Goal: Find contact information: Find contact information

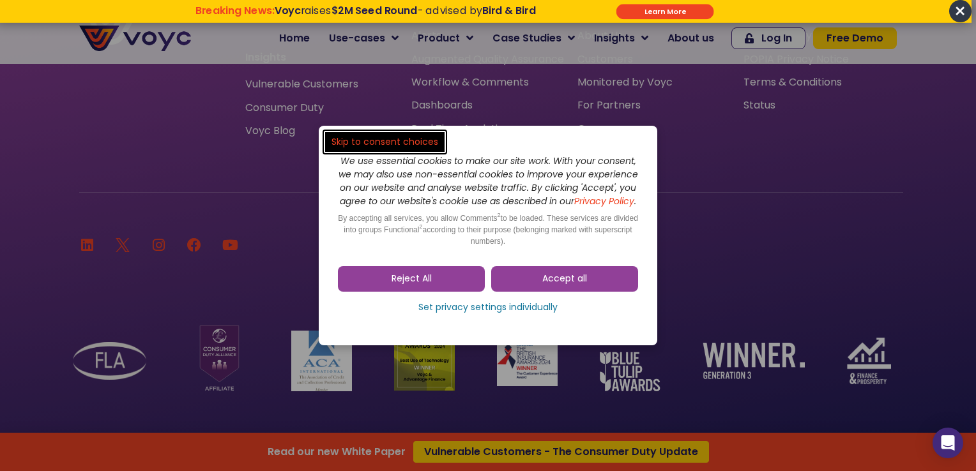
scroll to position [8563, 0]
click at [551, 286] on span "Accept all" at bounding box center [564, 279] width 45 height 13
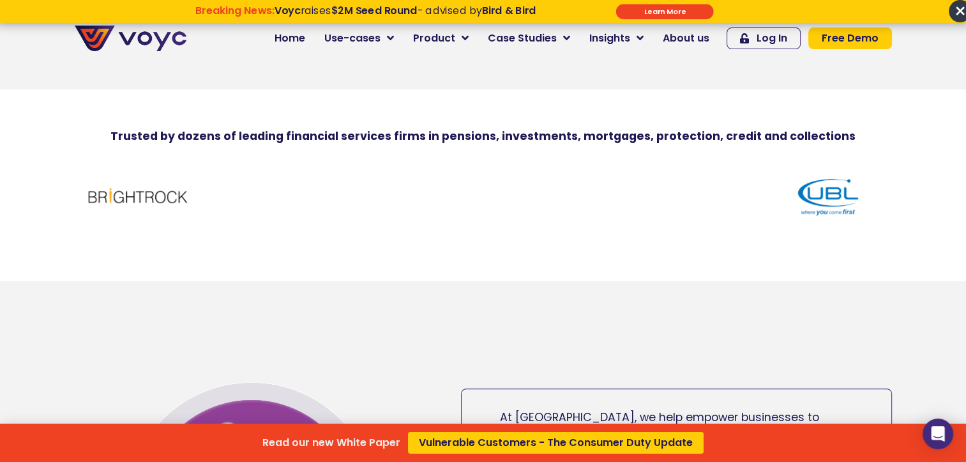
scroll to position [0, 0]
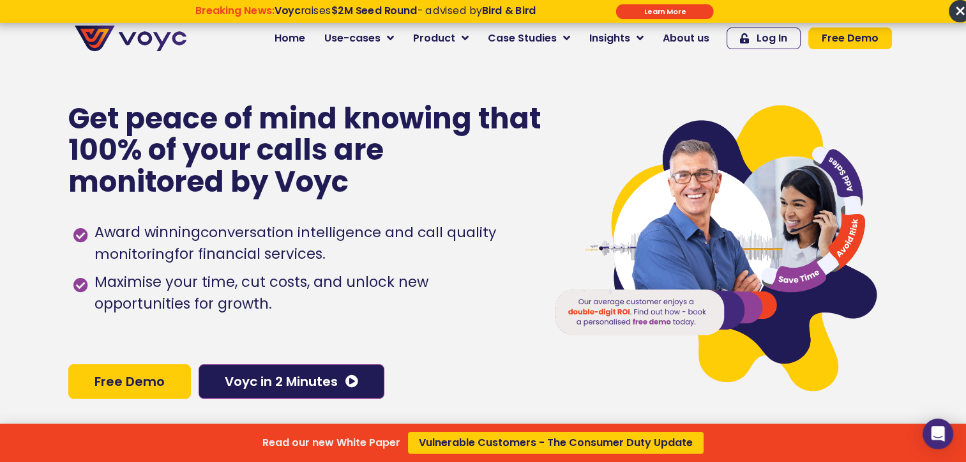
click at [703, 37] on div "Read our new White Paper Vulnerable Customers - The Consumer Duty Update" at bounding box center [483, 231] width 966 height 462
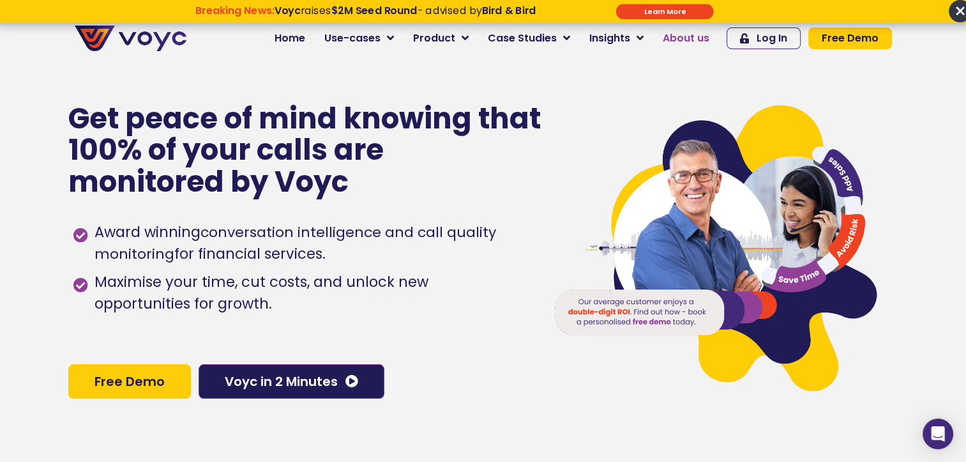
click at [703, 37] on span "About us" at bounding box center [686, 38] width 47 height 15
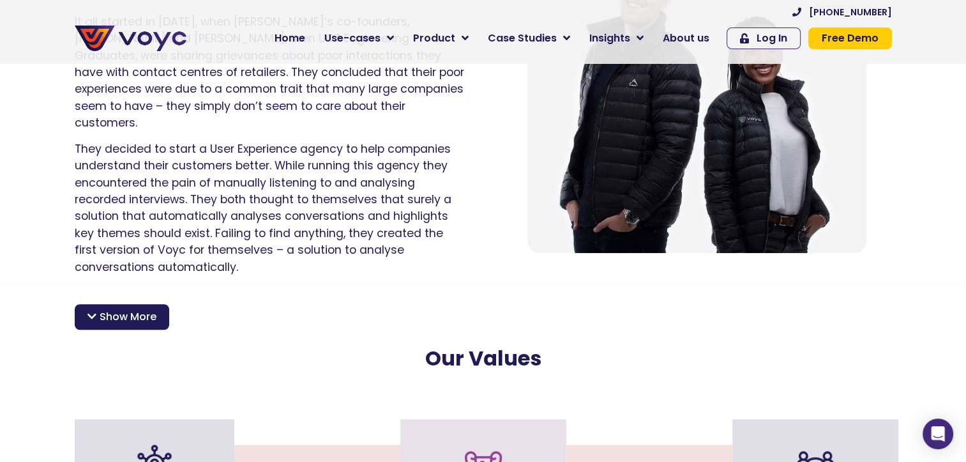
scroll to position [958, 0]
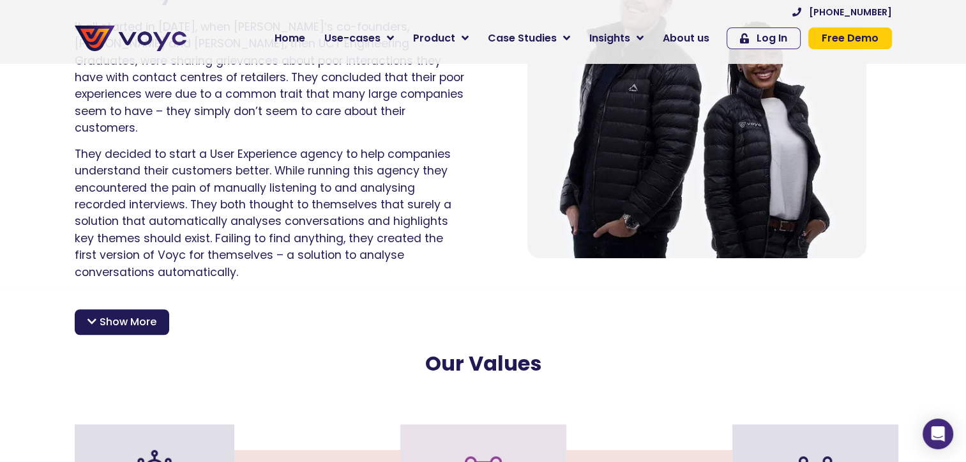
click at [105, 314] on span "Show More" at bounding box center [128, 321] width 57 height 15
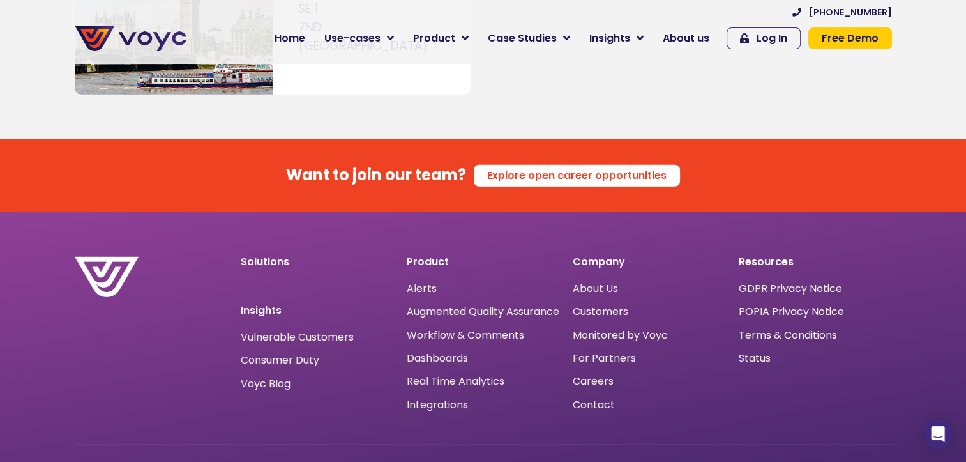
scroll to position [8470, 0]
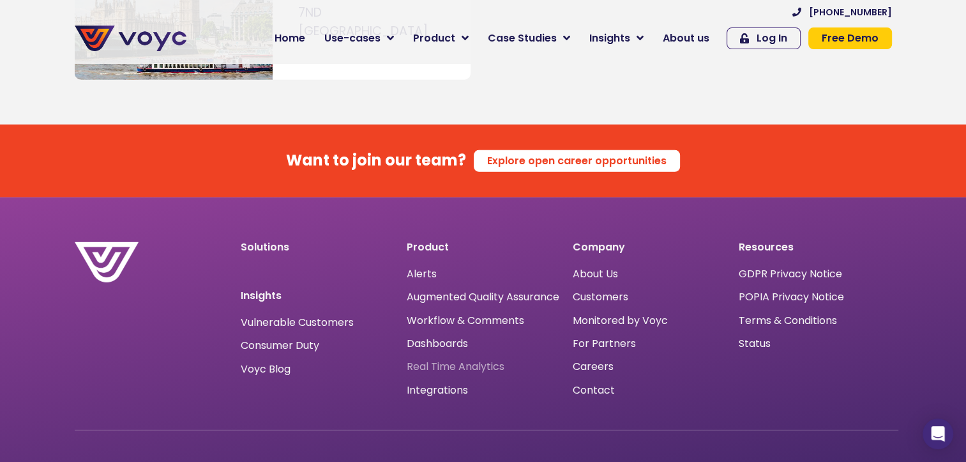
click at [461, 367] on span "Real Time Analytics" at bounding box center [456, 367] width 98 height 0
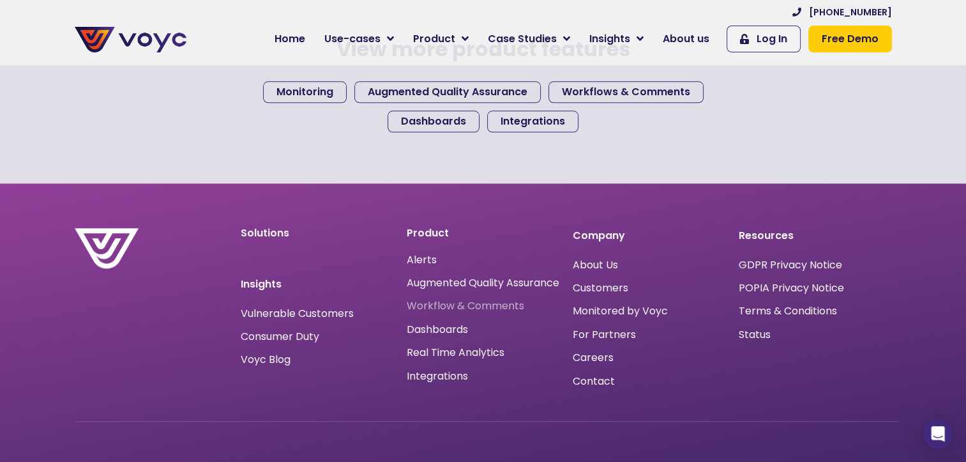
scroll to position [1533, 0]
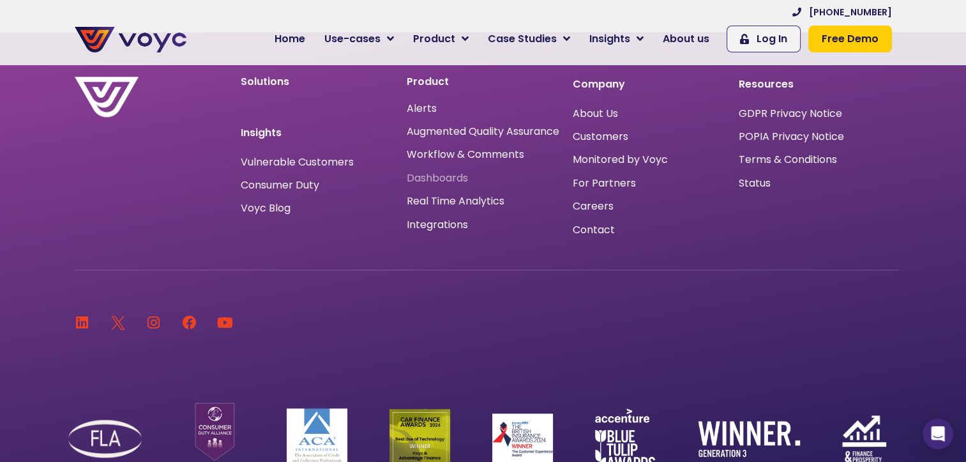
click at [441, 178] on span "Dashboards" at bounding box center [437, 178] width 61 height 0
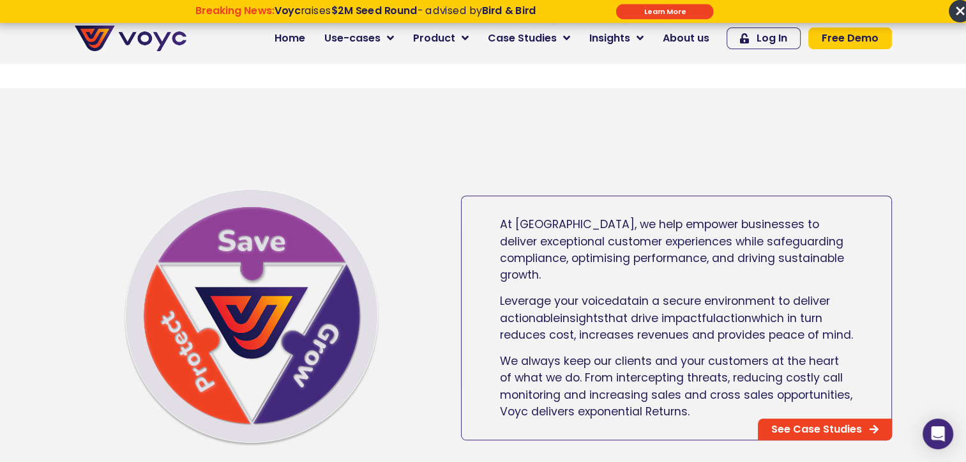
scroll to position [703, 0]
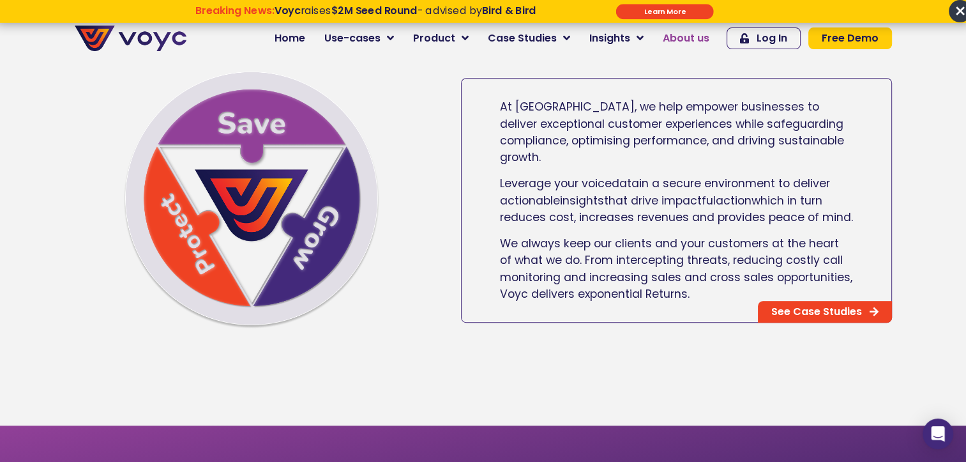
click at [694, 38] on span "About us" at bounding box center [686, 38] width 47 height 15
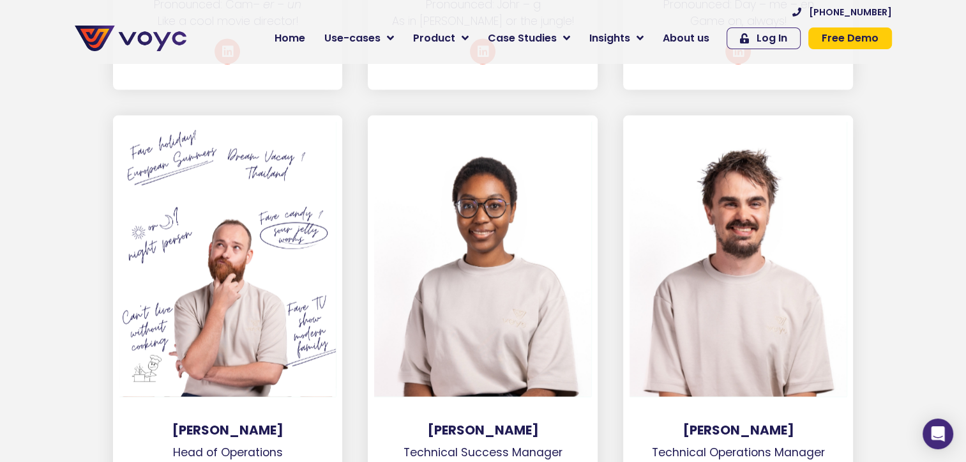
scroll to position [2811, 0]
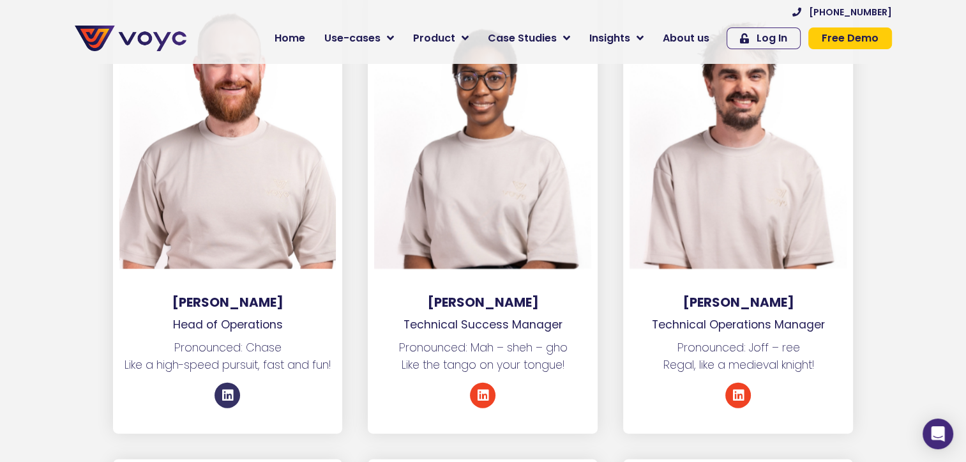
click at [236, 383] on link "Linkedin" at bounding box center [228, 396] width 26 height 26
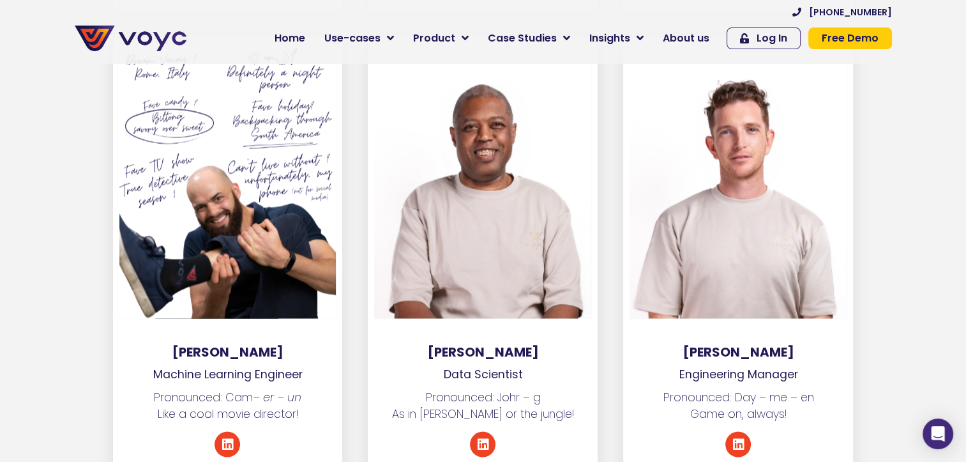
scroll to position [2172, 0]
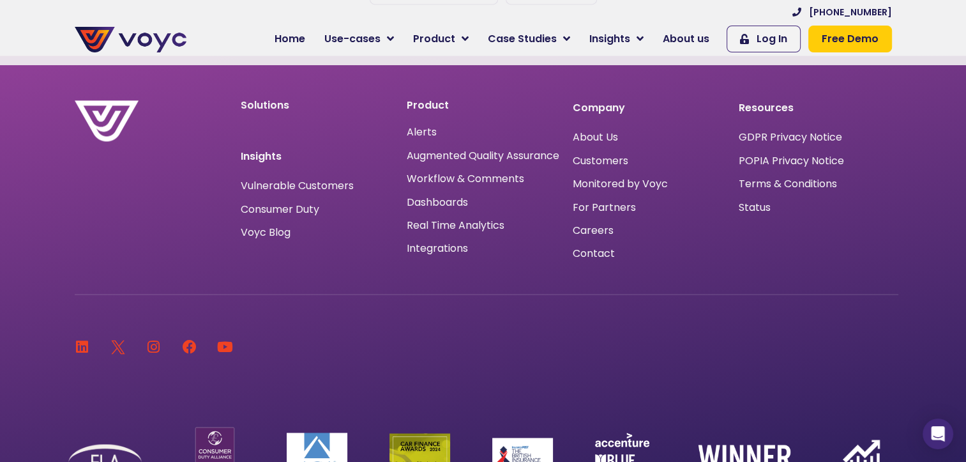
scroll to position [1921, 0]
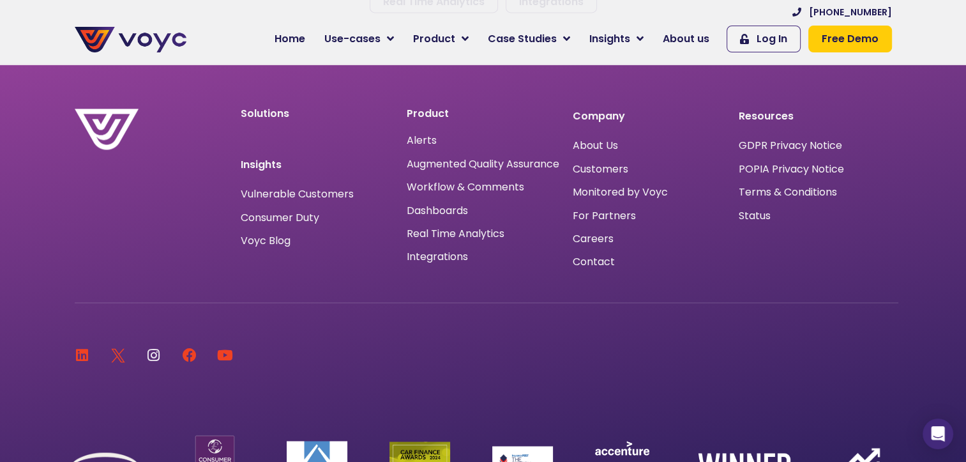
click at [151, 362] on icon at bounding box center [154, 355] width 14 height 14
drag, startPoint x: 676, startPoint y: 39, endPoint x: 643, endPoint y: 33, distance: 33.1
click at [676, 39] on span "About us" at bounding box center [686, 38] width 47 height 15
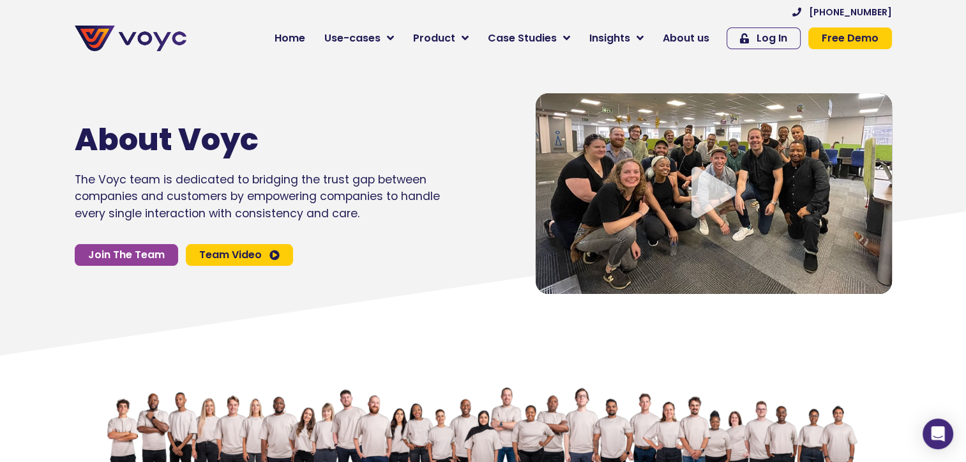
click at [272, 254] on icon at bounding box center [275, 255] width 10 height 10
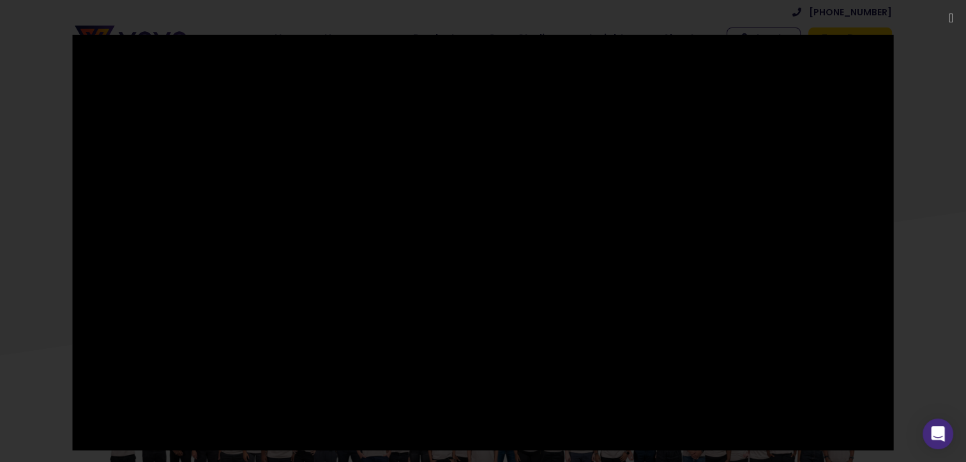
click at [54, 56] on div at bounding box center [483, 230] width 966 height 393
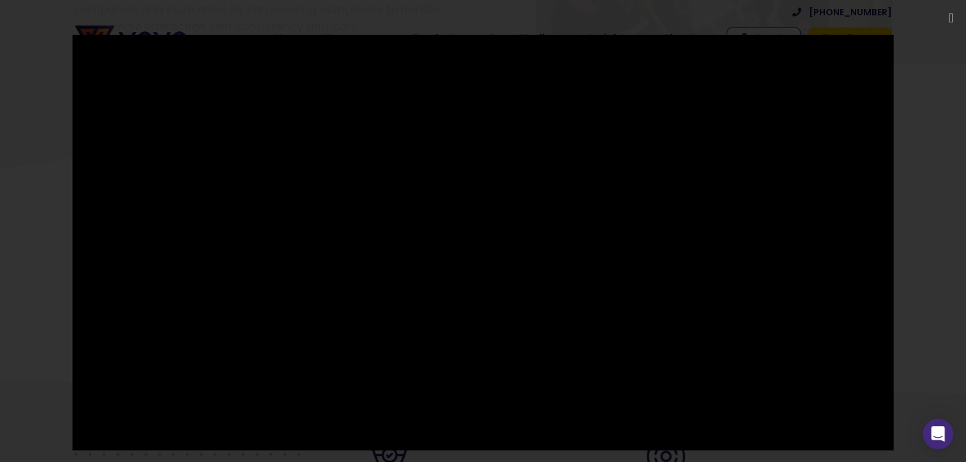
scroll to position [447, 0]
click at [922, 210] on div at bounding box center [483, 230] width 966 height 393
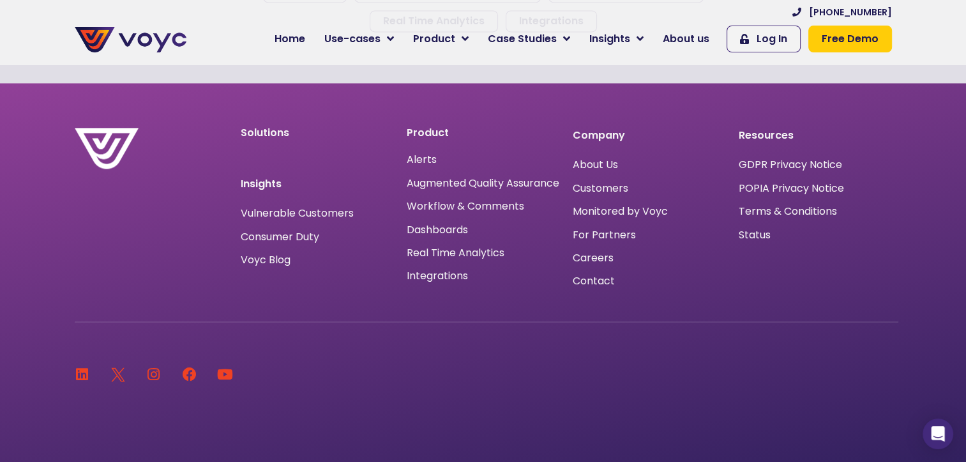
scroll to position [1921, 0]
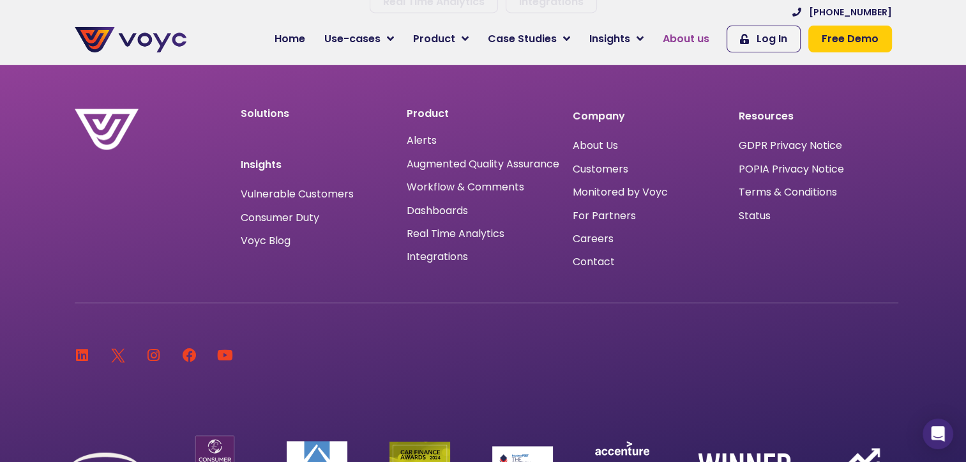
click at [687, 32] on span "About us" at bounding box center [686, 38] width 47 height 15
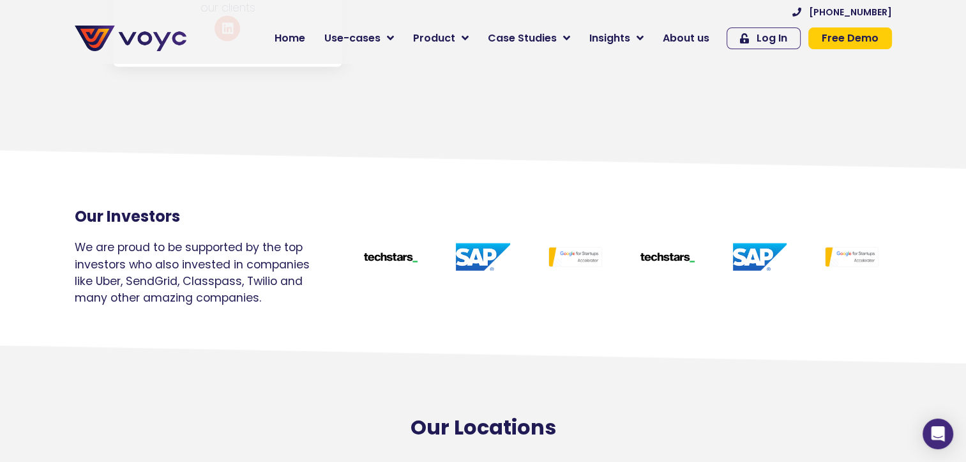
scroll to position [7665, 0]
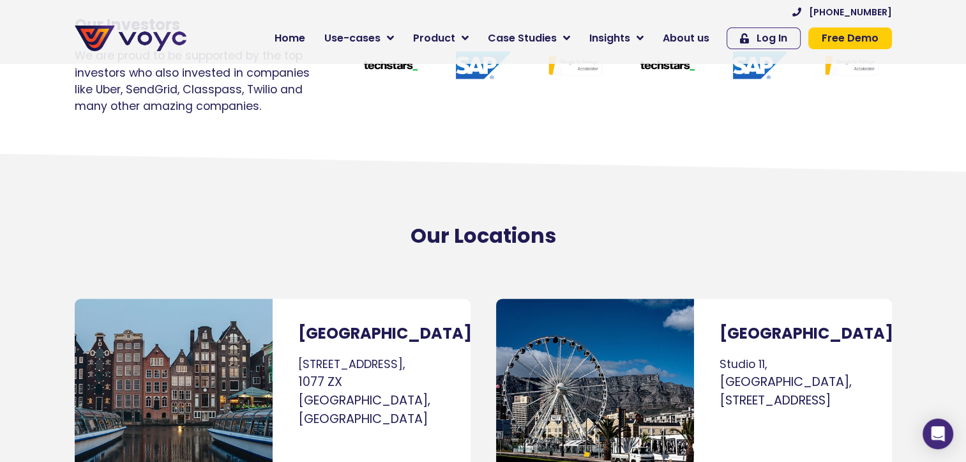
drag, startPoint x: 718, startPoint y: 298, endPoint x: 866, endPoint y: 372, distance: 165.1
click at [866, 372] on div "[GEOGRAPHIC_DATA] [GEOGRAPHIC_DATA], [GEOGRAPHIC_DATA], [STREET_ADDRESS]" at bounding box center [793, 383] width 198 height 169
drag, startPoint x: 866, startPoint y: 372, endPoint x: 952, endPoint y: 236, distance: 160.9
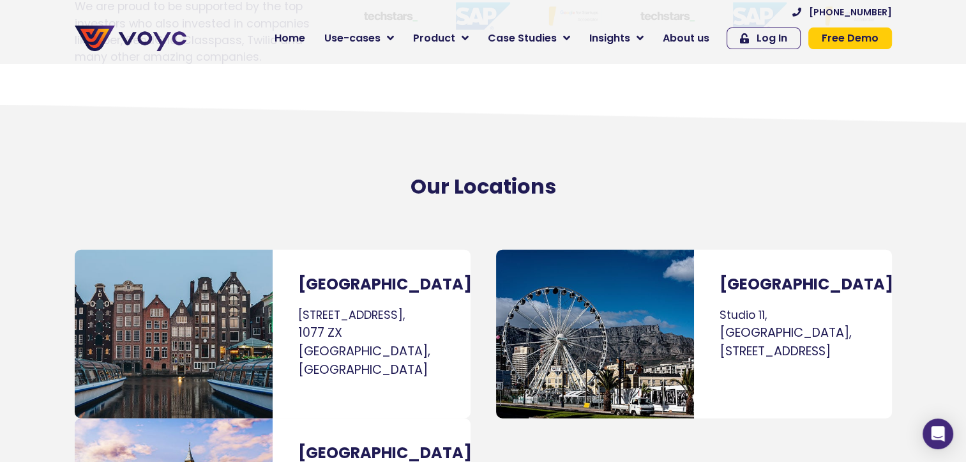
scroll to position [7711, 0]
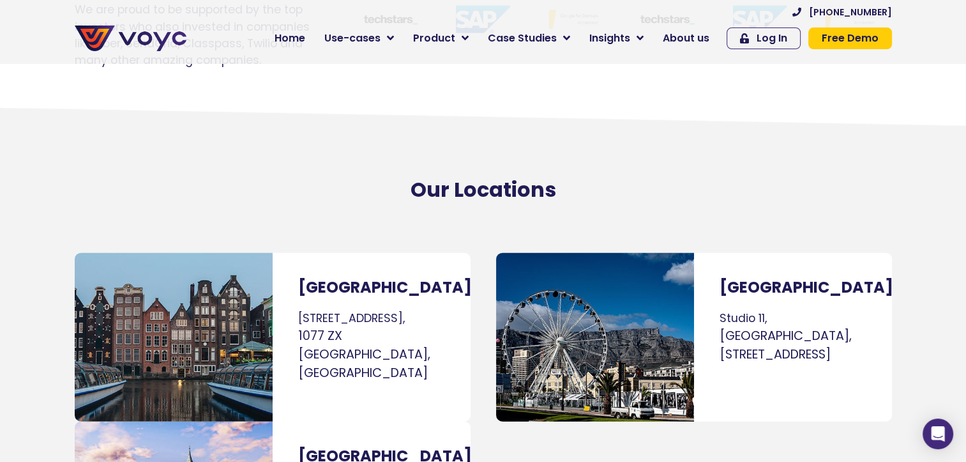
click at [742, 278] on h3 "[GEOGRAPHIC_DATA]" at bounding box center [793, 287] width 147 height 19
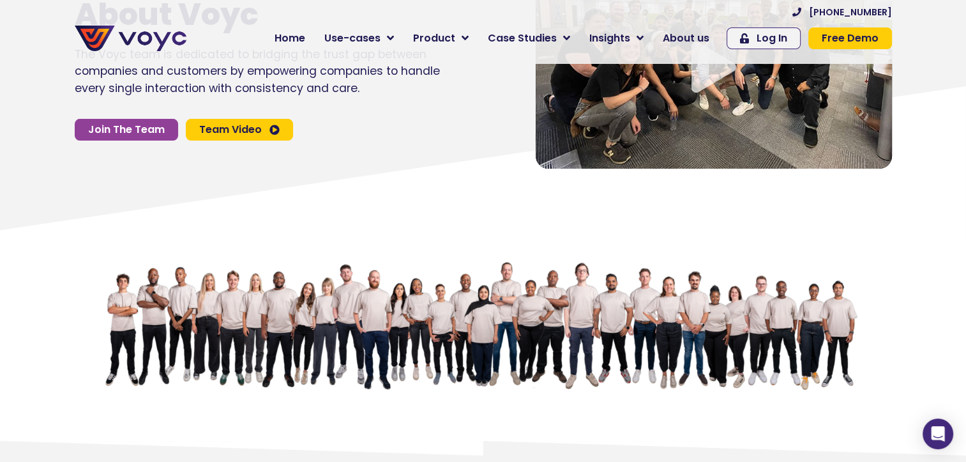
scroll to position [0, 0]
